Goal: Use online tool/utility: Utilize a website feature to perform a specific function

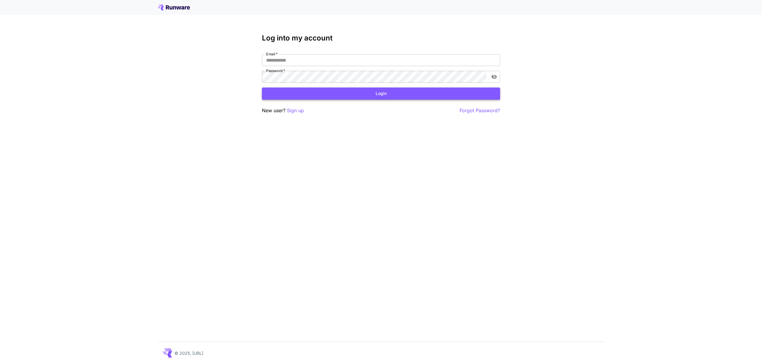
type input "**********"
click at [302, 94] on button "Login" at bounding box center [381, 93] width 238 height 12
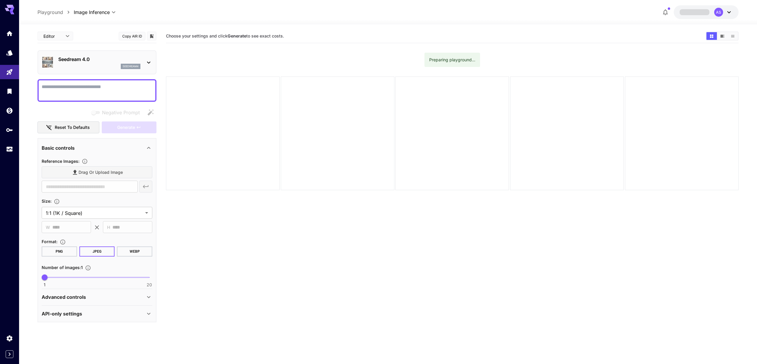
click at [90, 88] on textarea "Negative Prompt" at bounding box center [97, 90] width 111 height 14
click at [84, 215] on body "**********" at bounding box center [378, 205] width 757 height 411
